Goal: Information Seeking & Learning: Find specific fact

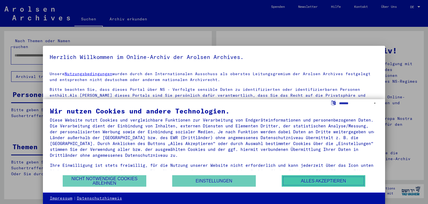
click at [328, 180] on button "Alles akzeptieren" at bounding box center [324, 180] width 84 height 11
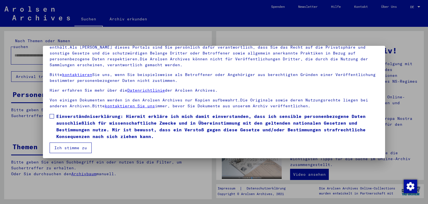
scroll to position [48, 0]
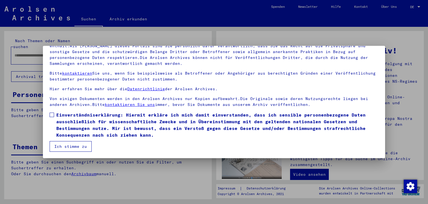
click at [74, 145] on button "Ich stimme zu" at bounding box center [71, 146] width 42 height 11
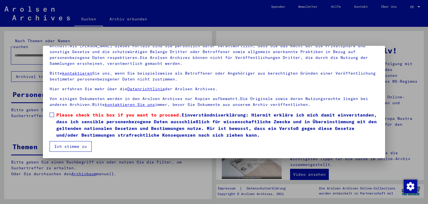
click at [71, 145] on button "Ich stimme zu" at bounding box center [71, 146] width 42 height 11
click at [71, 146] on button "Ich stimme zu" at bounding box center [71, 146] width 42 height 11
click at [52, 114] on span at bounding box center [52, 114] width 4 height 4
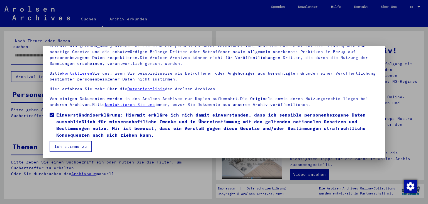
click at [72, 145] on button "Ich stimme zu" at bounding box center [71, 146] width 42 height 11
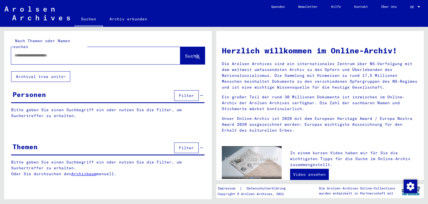
click at [69, 52] on input "text" at bounding box center [89, 55] width 149 height 6
type input "**********"
click at [185, 53] on span "Suche" at bounding box center [192, 56] width 14 height 6
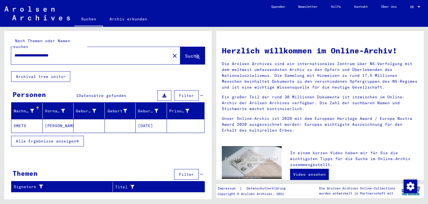
click at [62, 138] on span "Alle Ergebnisse anzeigen" at bounding box center [46, 140] width 60 height 5
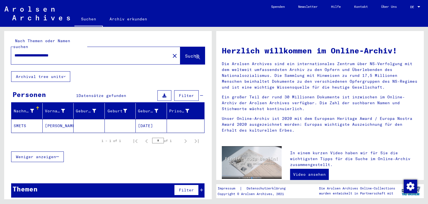
click at [184, 93] on span "Filter" at bounding box center [186, 95] width 15 height 5
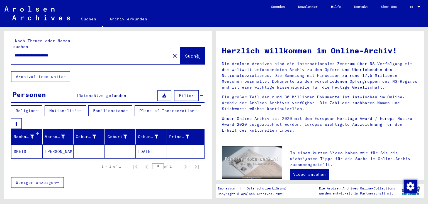
click at [75, 105] on button "Nationalität" at bounding box center [66, 110] width 42 height 11
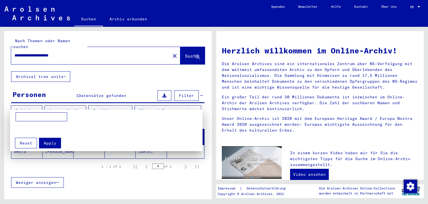
drag, startPoint x: 21, startPoint y: 115, endPoint x: 32, endPoint y: 119, distance: 11.4
click at [22, 116] on input at bounding box center [42, 116] width 52 height 9
type input "*******"
click at [46, 143] on span "Apply" at bounding box center [50, 142] width 13 height 5
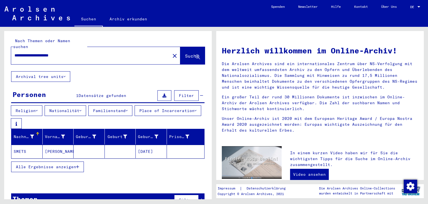
click at [45, 71] on button "Archival tree units" at bounding box center [40, 76] width 59 height 11
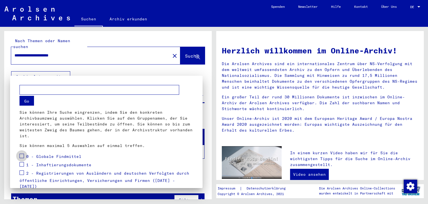
click at [22, 155] on span at bounding box center [22, 155] width 4 height 4
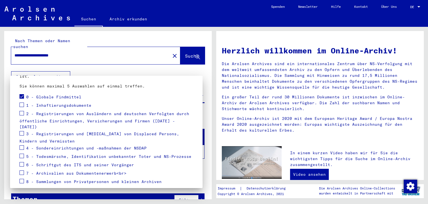
scroll to position [75, 0]
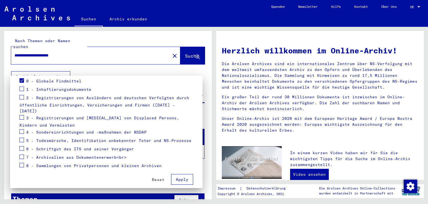
click at [176, 177] on span "Apply" at bounding box center [182, 179] width 13 height 5
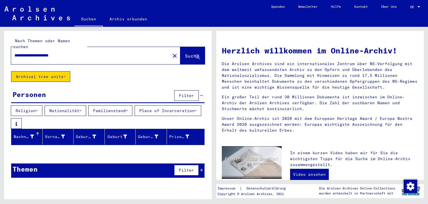
click at [115, 105] on button "Familienstand" at bounding box center [110, 110] width 44 height 11
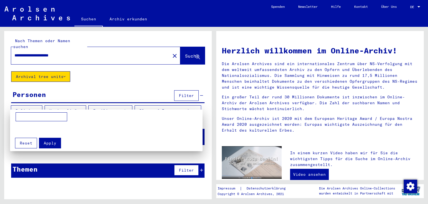
click at [68, 102] on div at bounding box center [214, 102] width 428 height 204
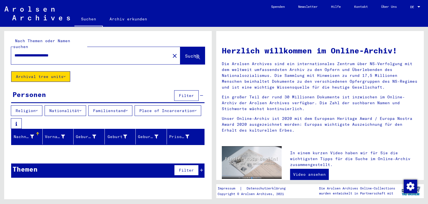
click at [29, 105] on button "Religion" at bounding box center [27, 110] width 32 height 11
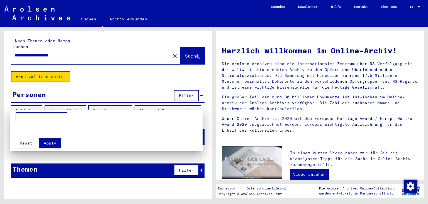
click at [187, 164] on div at bounding box center [214, 102] width 428 height 204
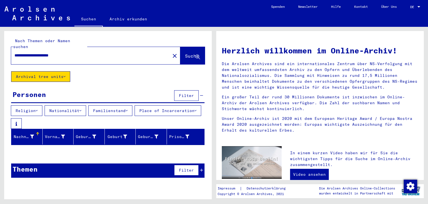
click at [184, 167] on span "Filter" at bounding box center [186, 169] width 15 height 5
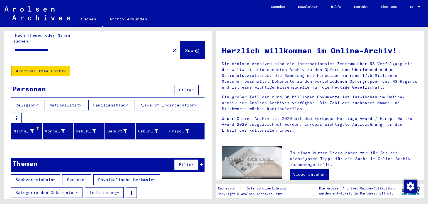
scroll to position [7, 0]
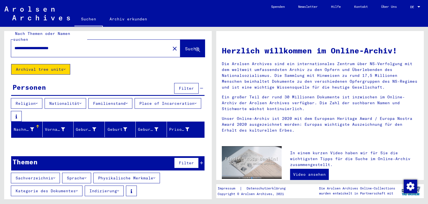
click at [41, 173] on button "Sachverzeichnis" at bounding box center [35, 177] width 49 height 11
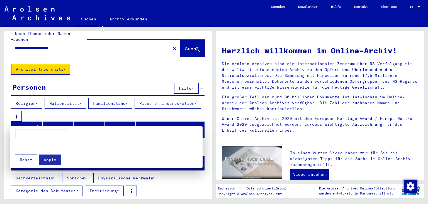
click at [81, 174] on div at bounding box center [214, 102] width 428 height 204
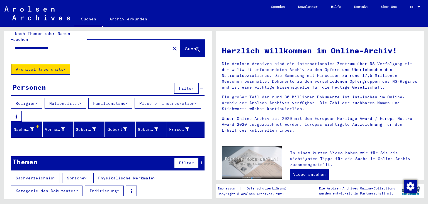
click at [134, 172] on button "Physikalische Merkmale" at bounding box center [126, 177] width 67 height 11
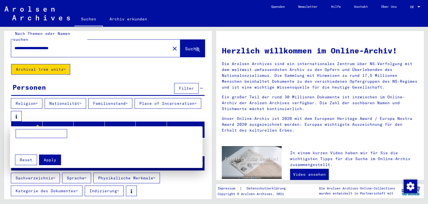
click at [38, 183] on div at bounding box center [214, 102] width 428 height 204
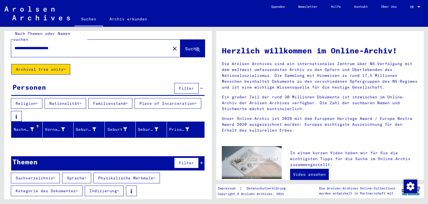
click at [105, 186] on button "Indizierung" at bounding box center [104, 190] width 39 height 11
